Goal: Find specific page/section: Find specific page/section

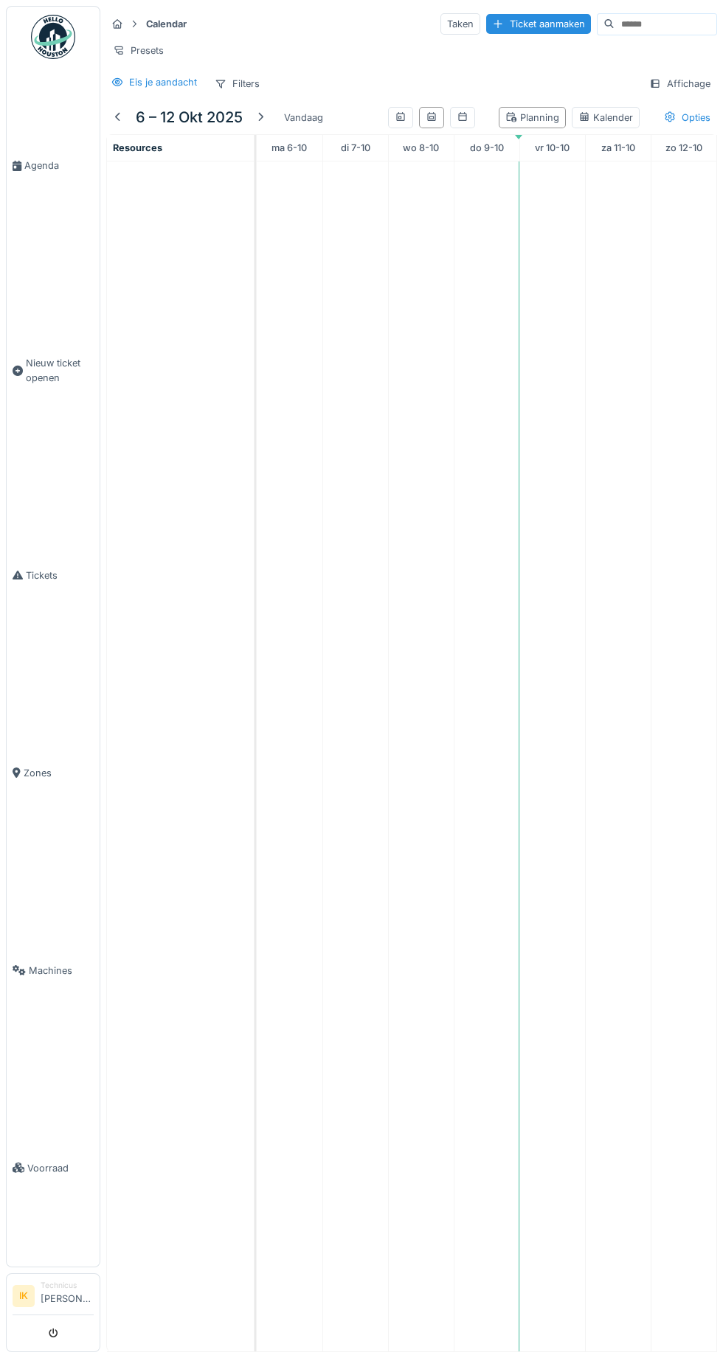
click at [49, 181] on link "Agenda" at bounding box center [53, 166] width 93 height 198
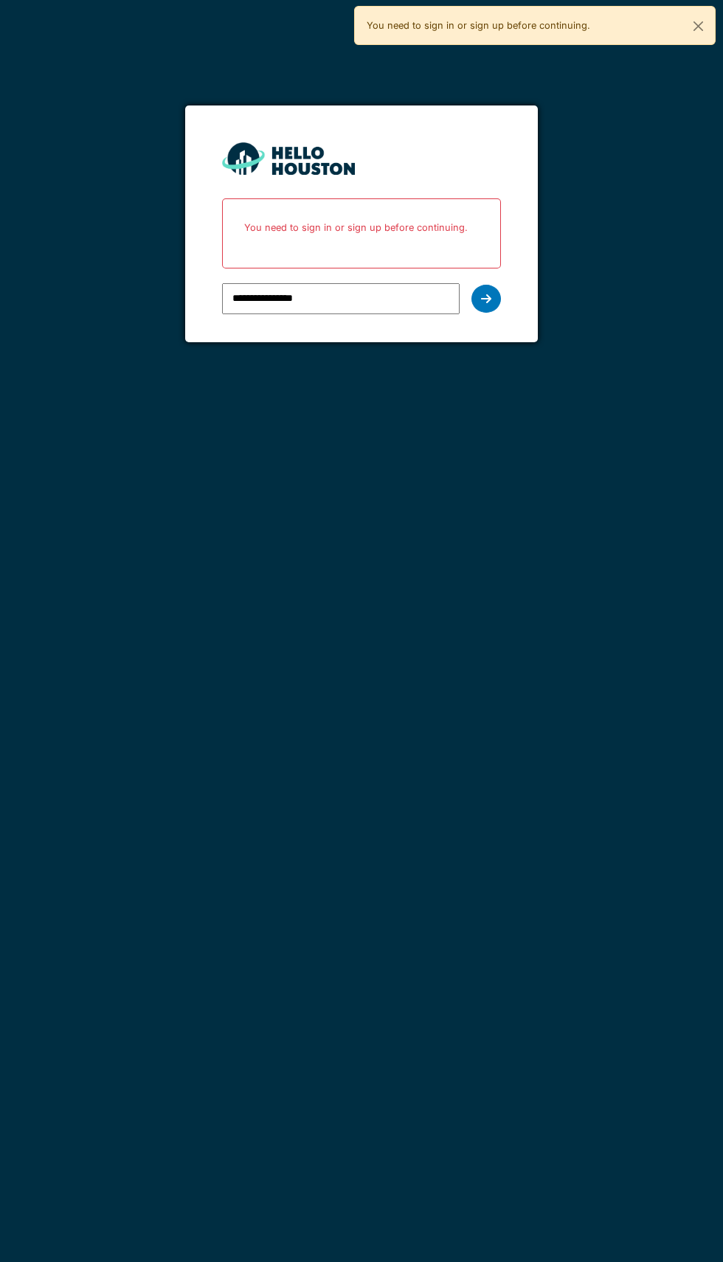
click at [485, 298] on icon at bounding box center [486, 299] width 10 height 12
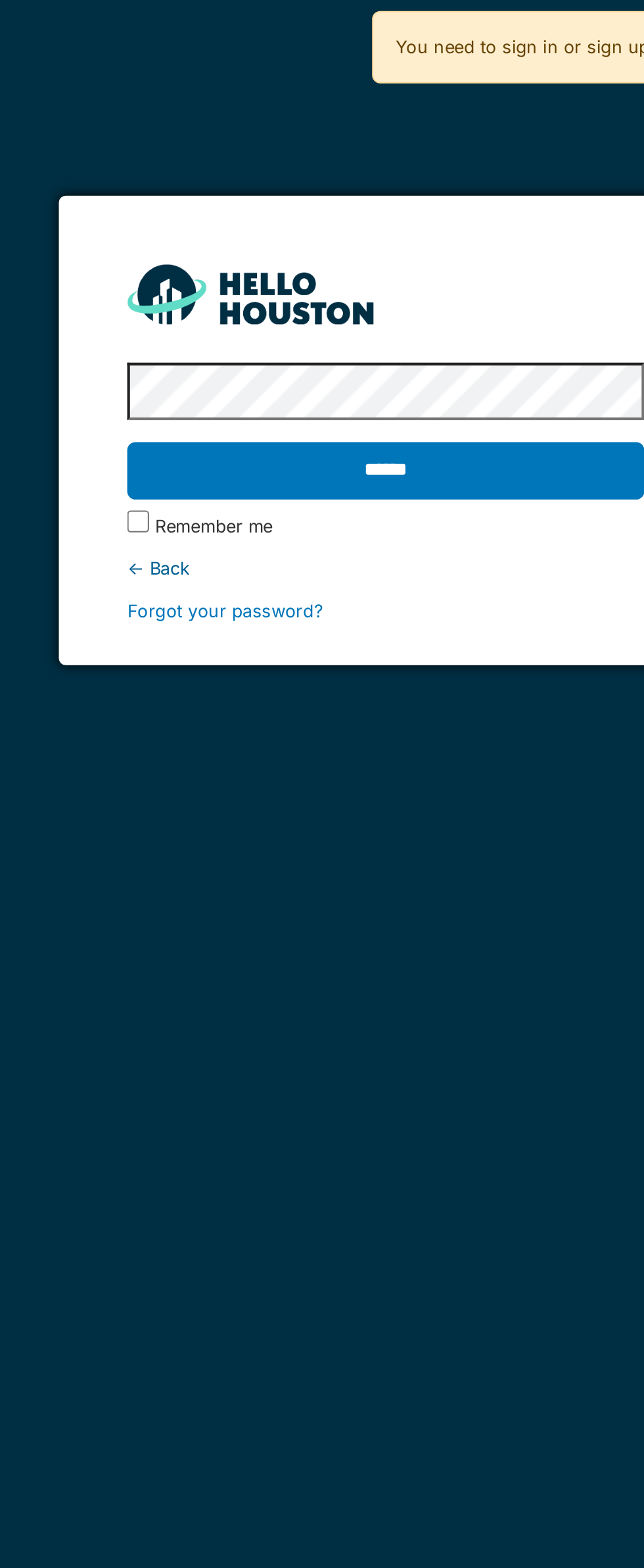
click at [322, 229] on input "******" at bounding box center [322, 226] width 248 height 28
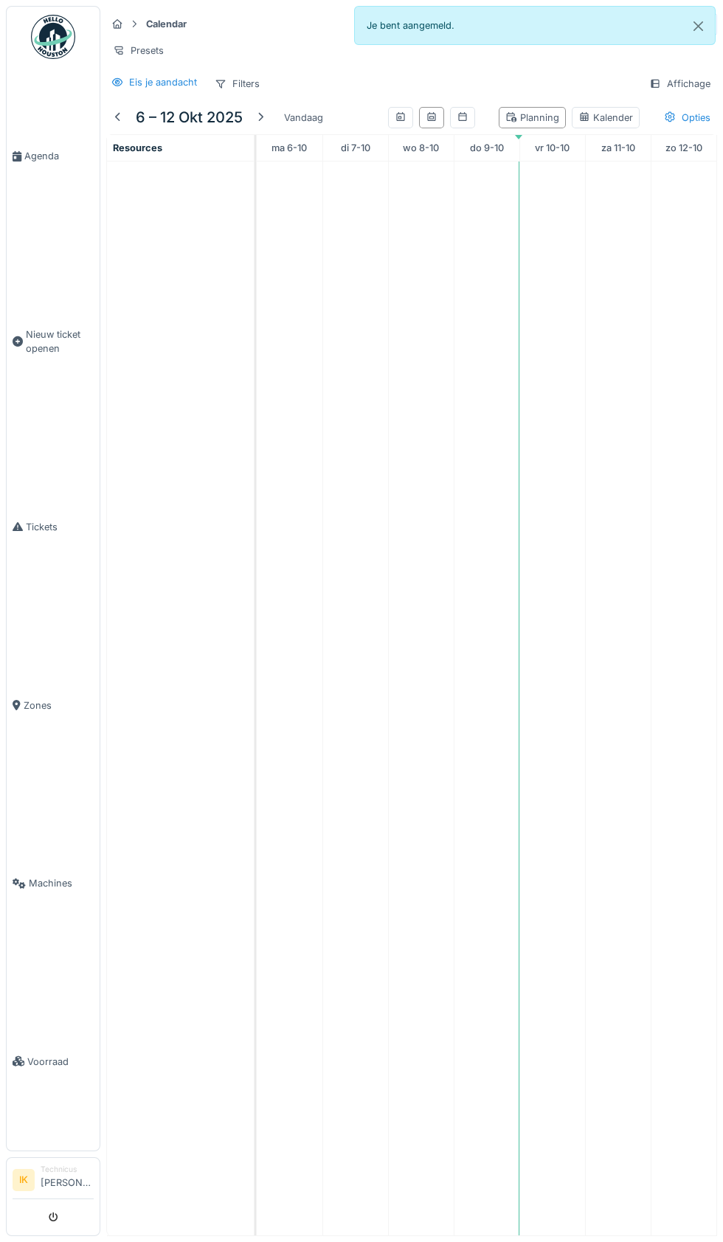
click at [45, 163] on span "Agenda" at bounding box center [58, 156] width 69 height 14
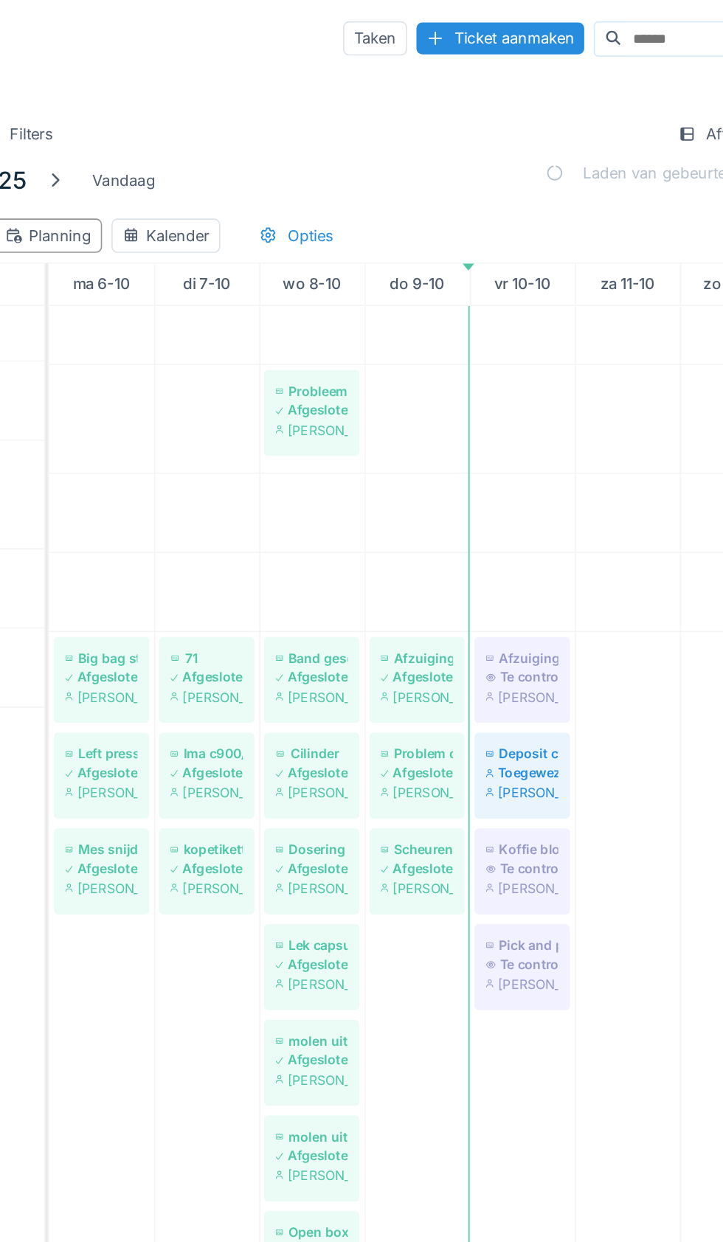
scroll to position [187, 0]
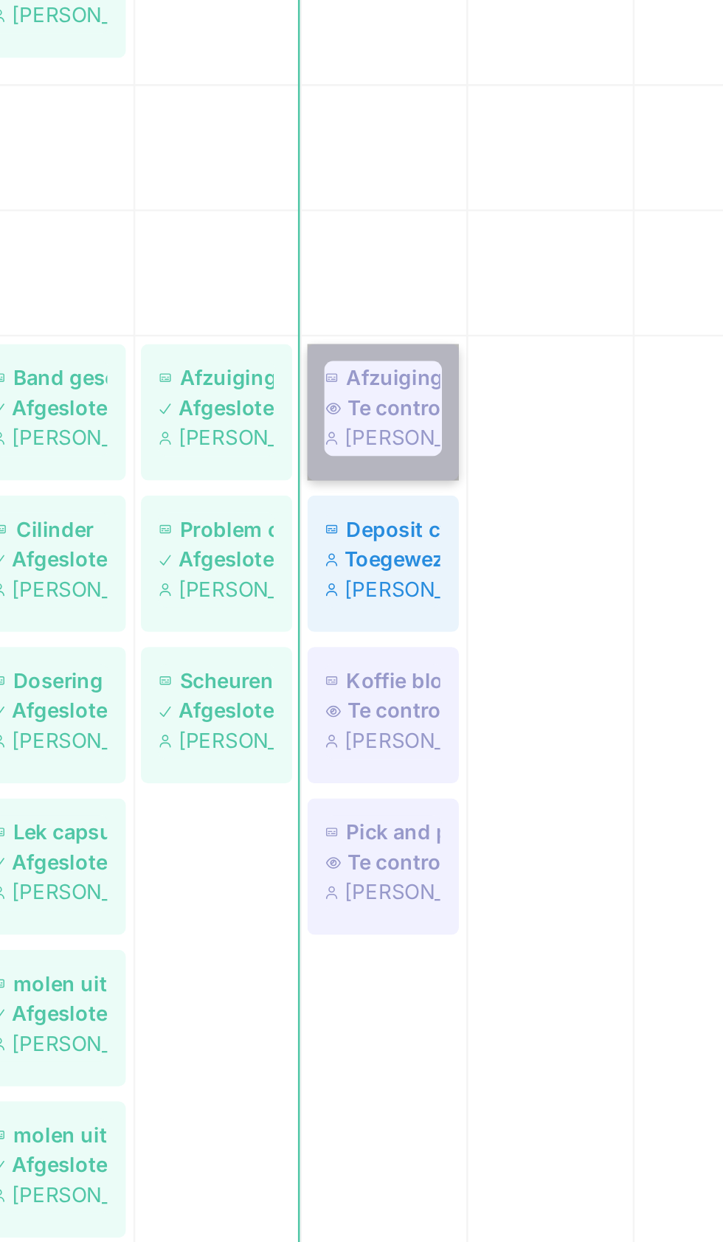
click at [548, 394] on link "Afzuiging filterpapier Te controleren Bert Vermeiren" at bounding box center [552, 395] width 60 height 54
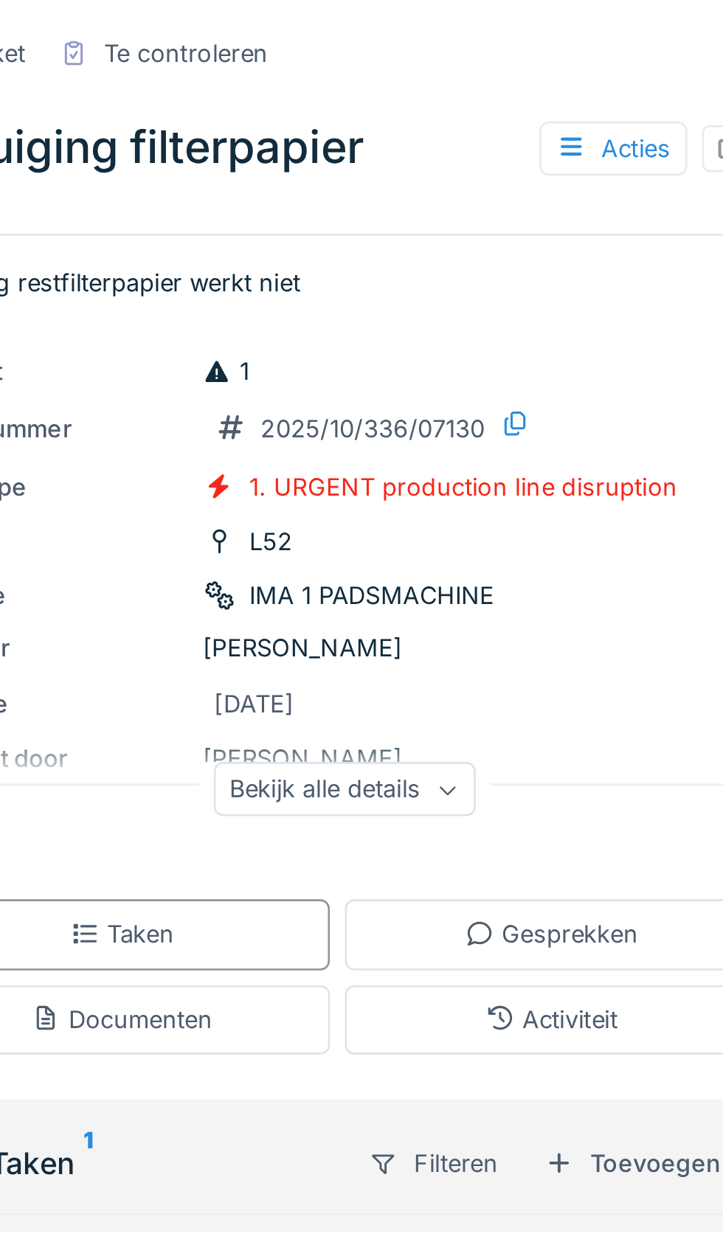
scroll to position [0, 161]
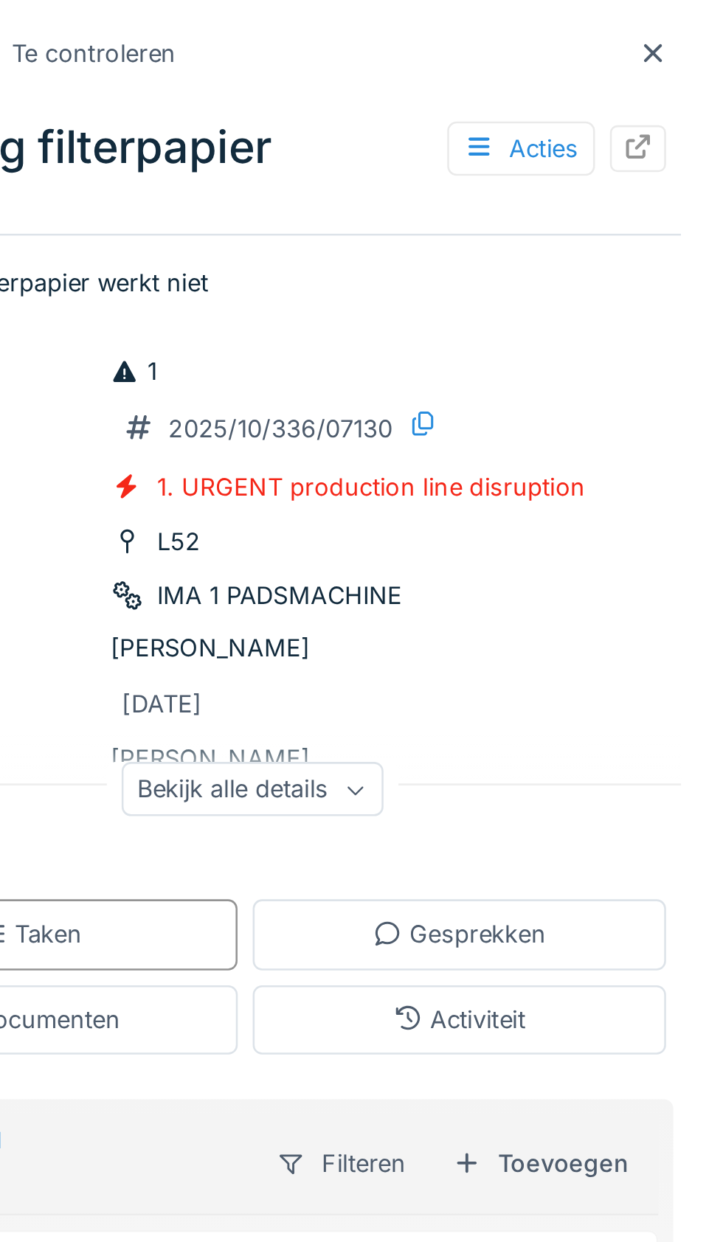
click at [691, 29] on div at bounding box center [695, 21] width 22 height 18
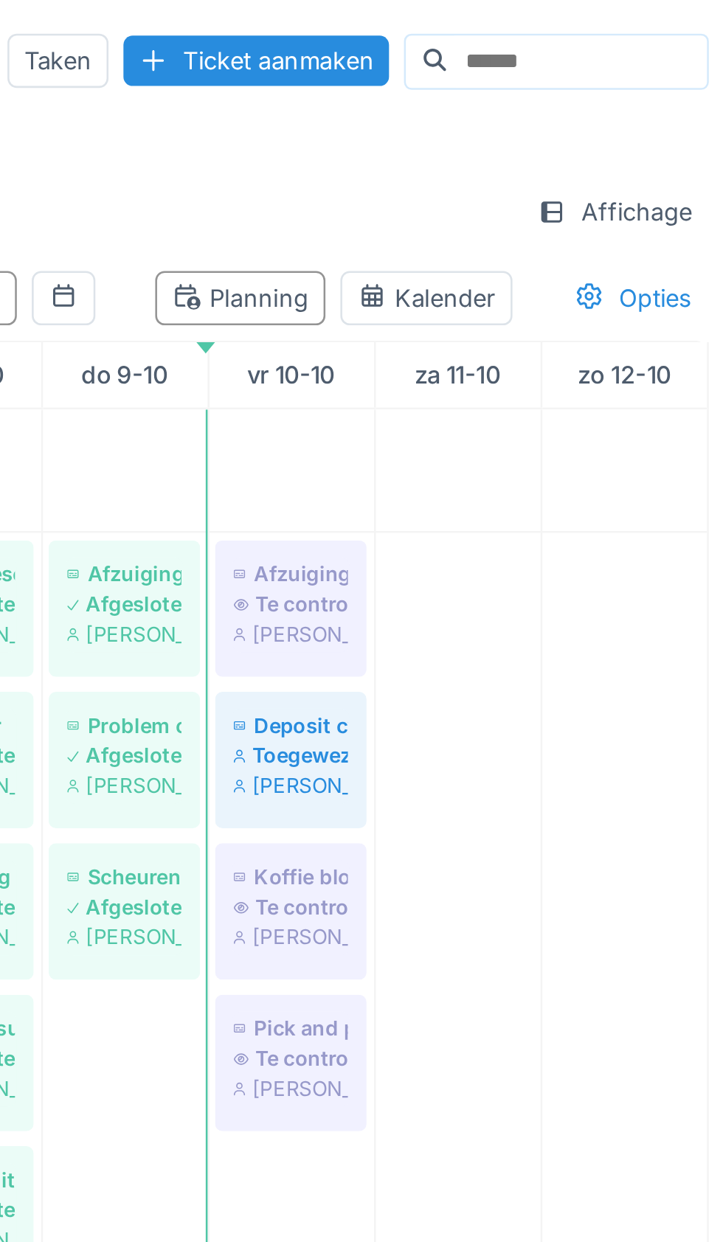
scroll to position [343, 0]
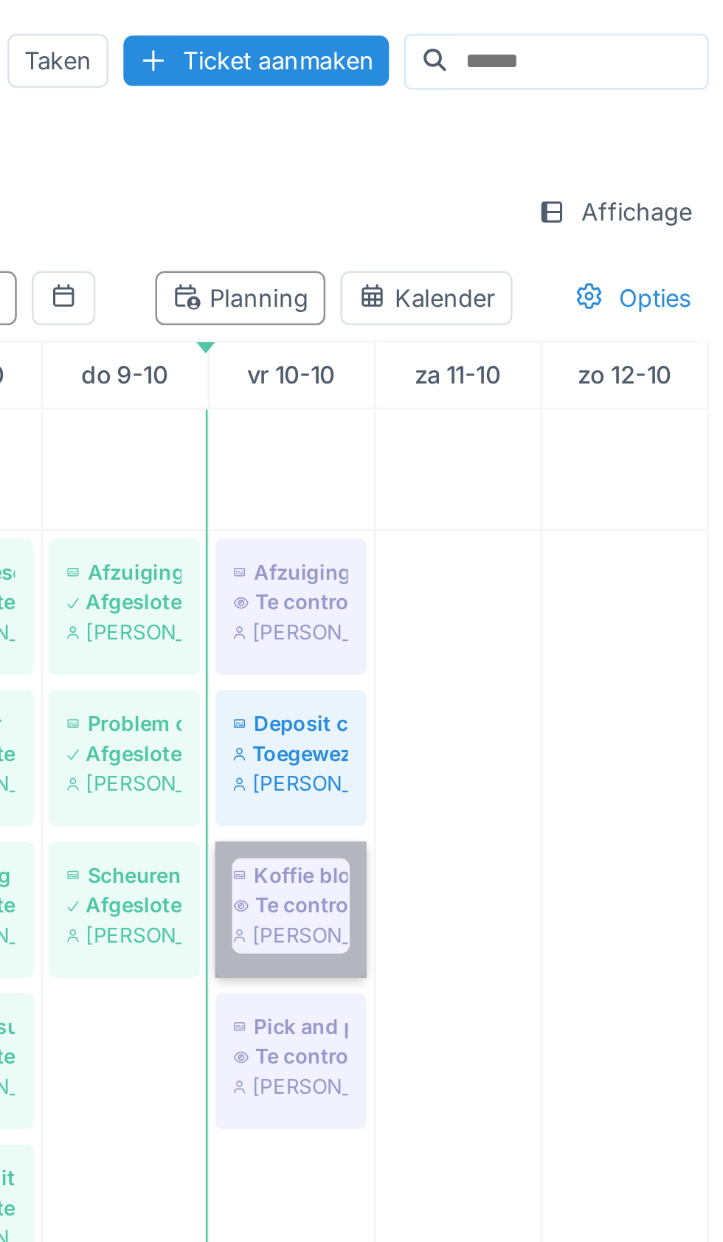
click at [562, 364] on link "Koffie blokkeren Te controleren Bert Vermeiren" at bounding box center [552, 359] width 60 height 54
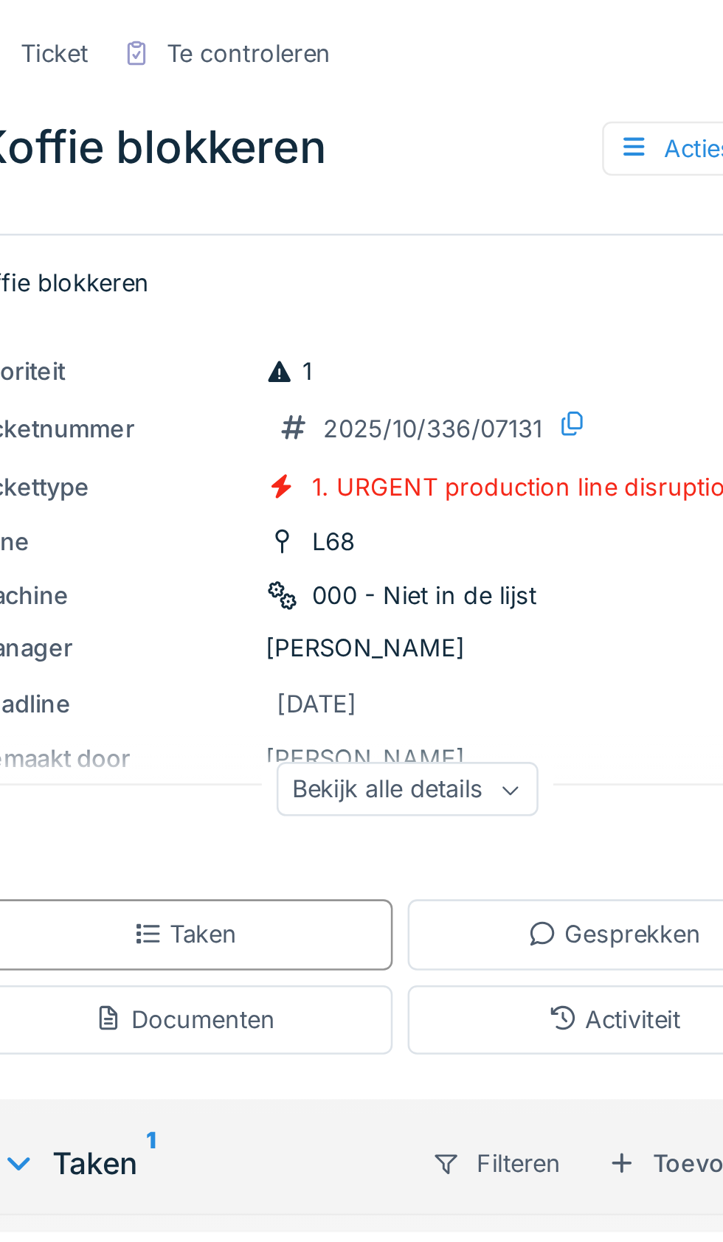
scroll to position [0, 80]
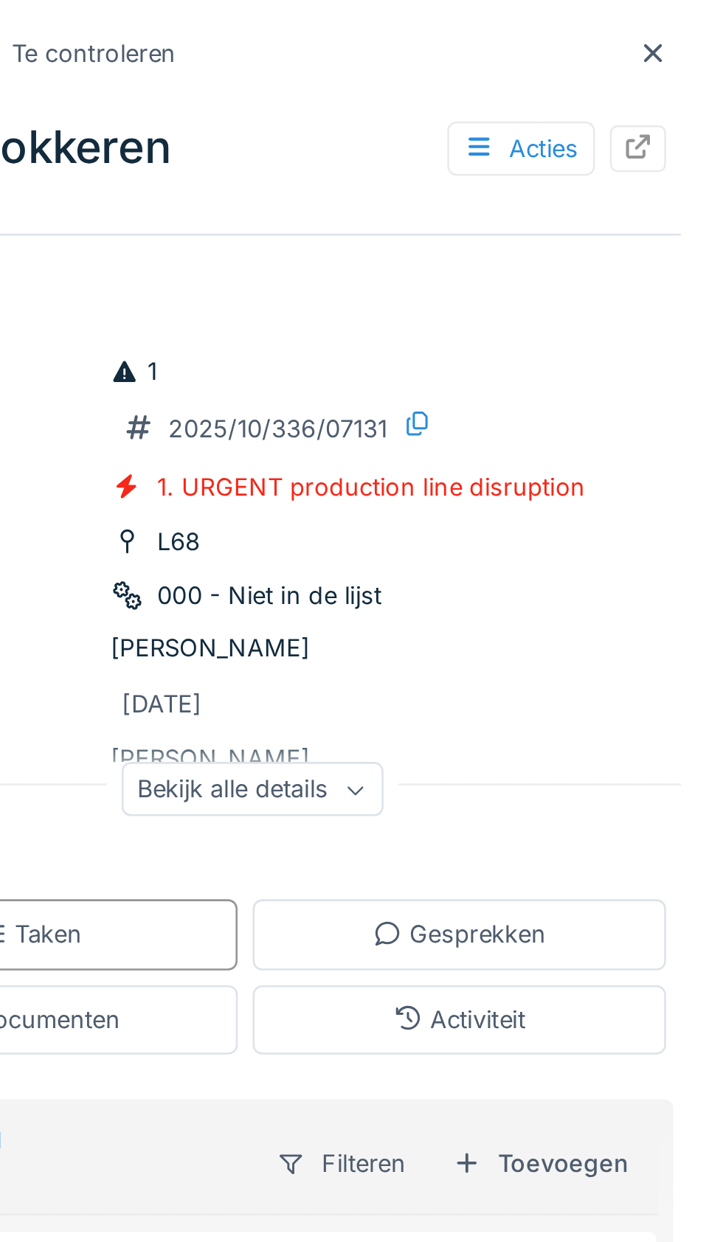
click at [692, 27] on div at bounding box center [695, 21] width 12 height 14
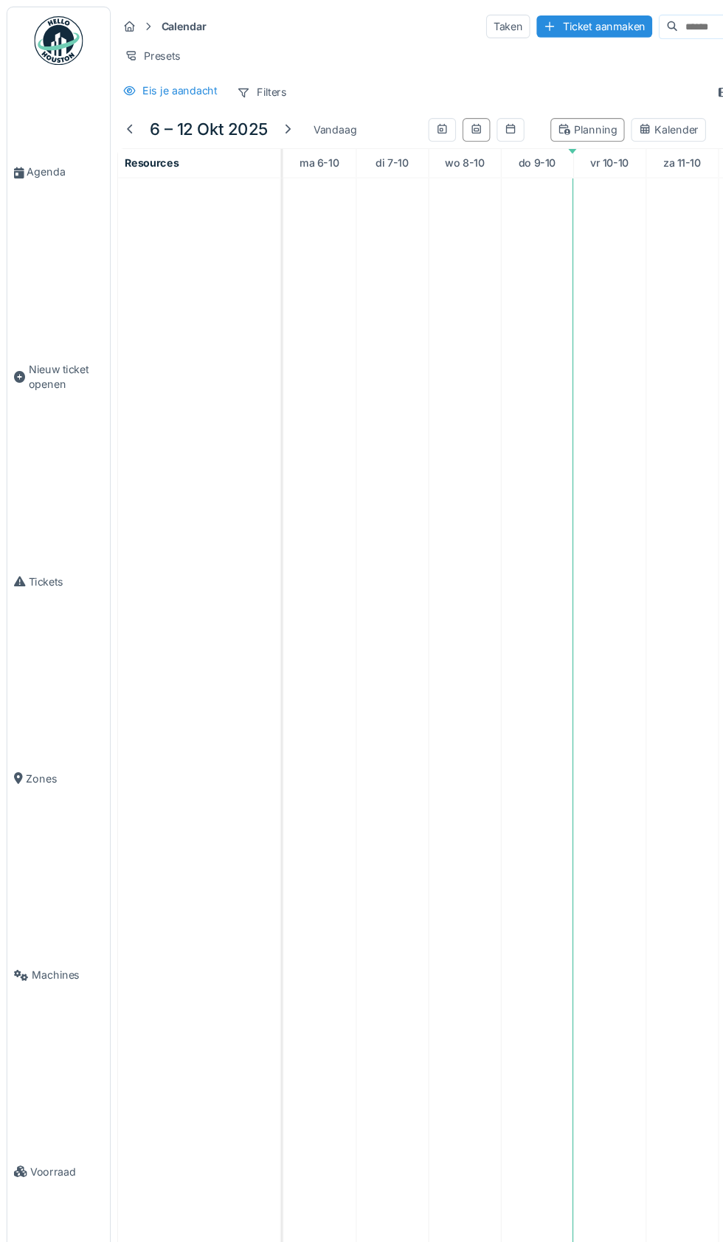
click at [44, 160] on link "Agenda" at bounding box center [53, 156] width 93 height 178
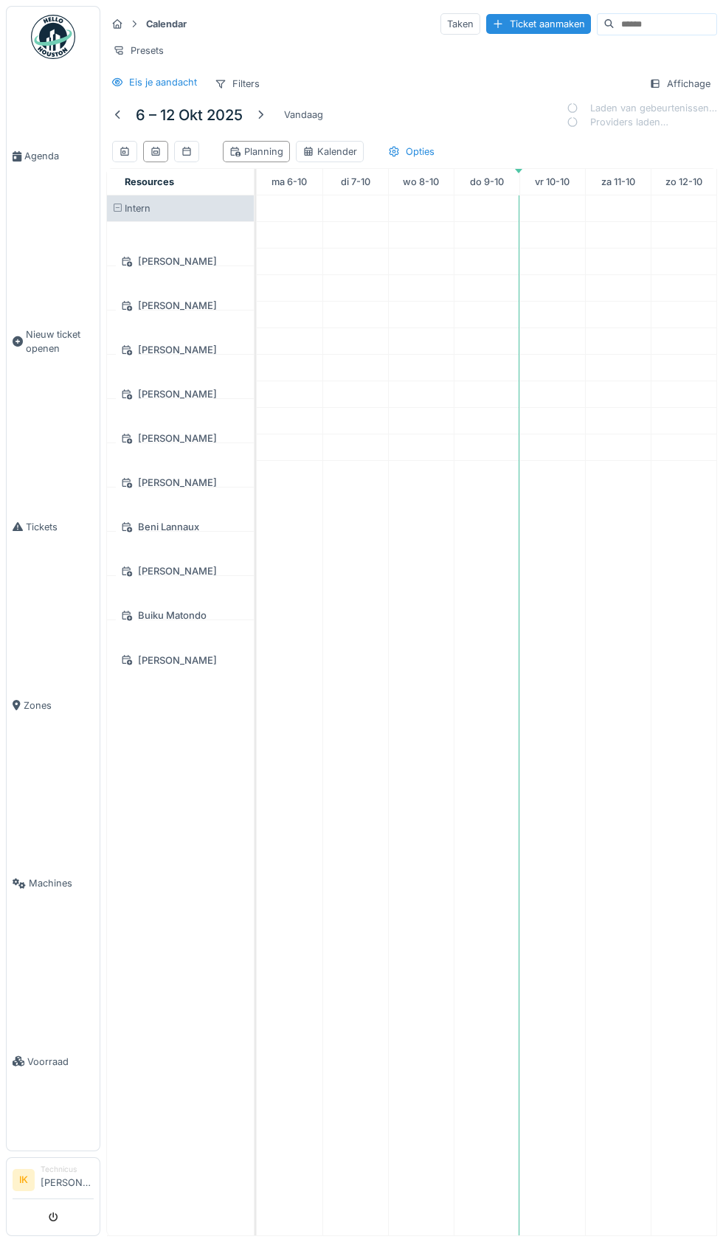
click at [49, 163] on span "Agenda" at bounding box center [58, 156] width 69 height 14
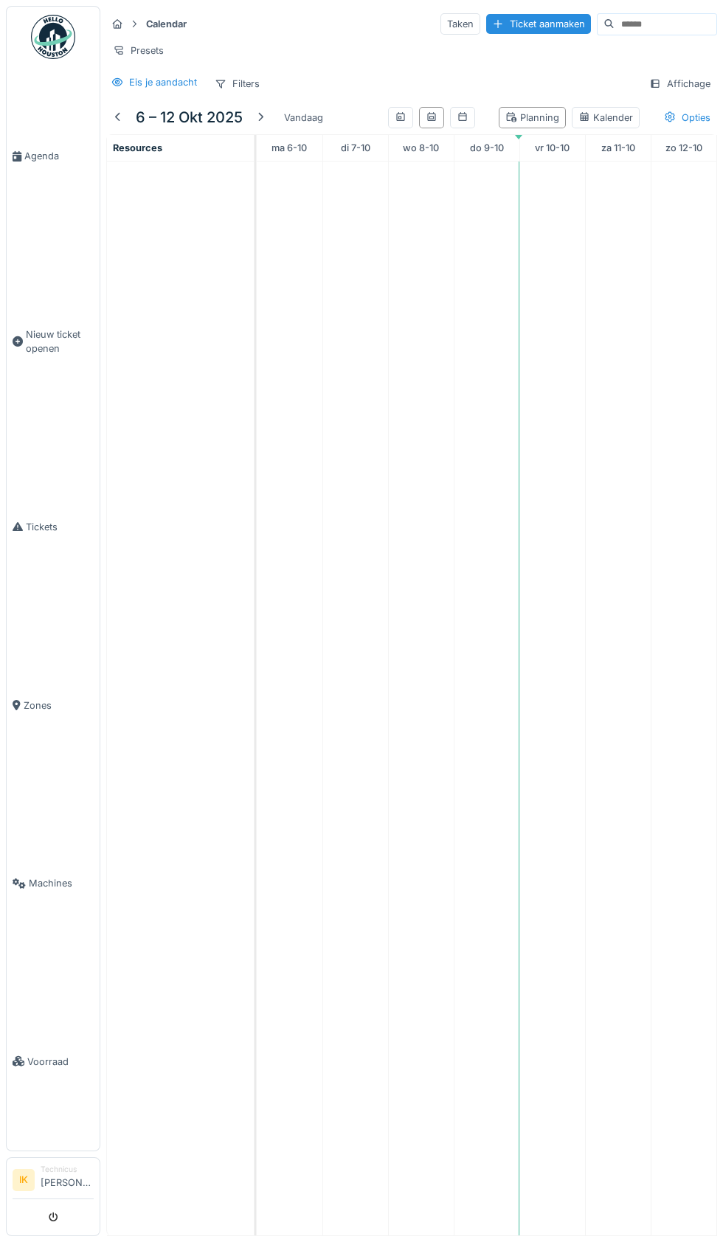
click at [41, 163] on span "Agenda" at bounding box center [58, 156] width 69 height 14
